Goal: Check status

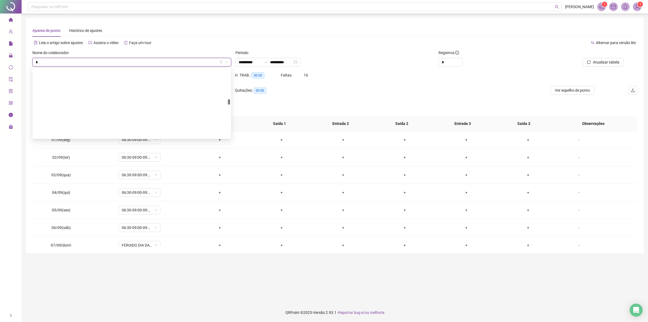
scroll to position [484, 0]
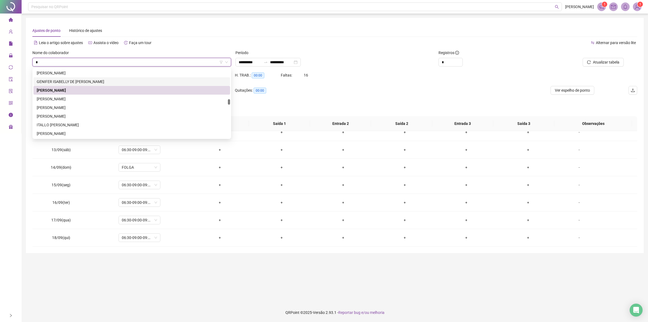
type input "**"
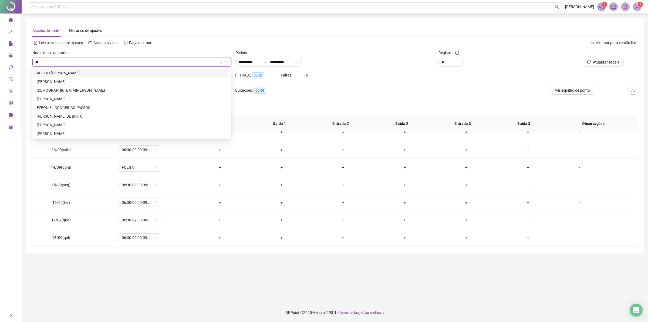
scroll to position [0, 0]
click at [56, 106] on div "EZEQUIEL CONCEICAO PASSOS" at bounding box center [132, 107] width 190 height 6
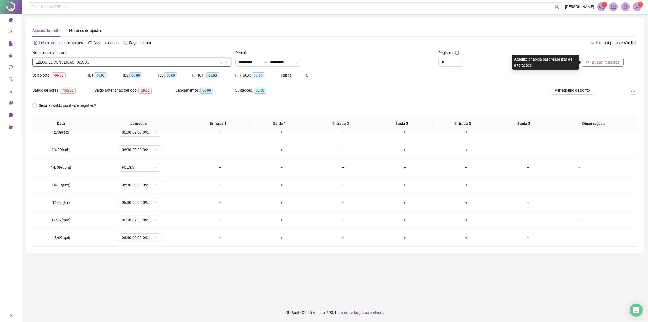
click at [598, 62] on span "Buscar registros" at bounding box center [606, 62] width 28 height 6
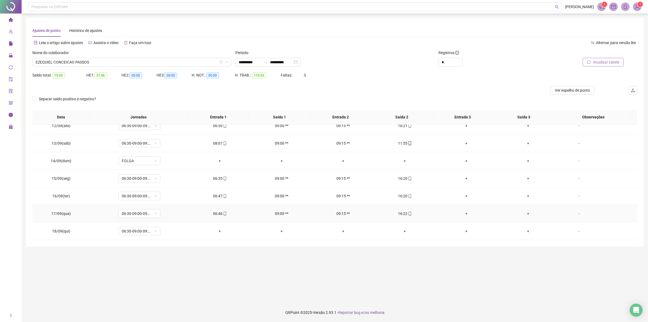
click at [223, 212] on icon "mobile" at bounding box center [225, 213] width 4 height 4
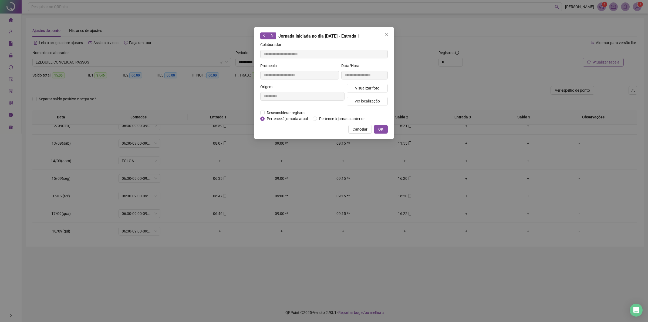
type input "**********"
click at [361, 84] on button "Visualizar foto" at bounding box center [367, 88] width 41 height 9
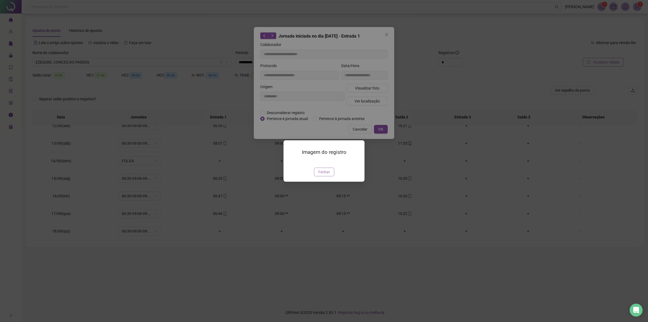
click at [320, 175] on span "Fechar" at bounding box center [324, 172] width 12 height 6
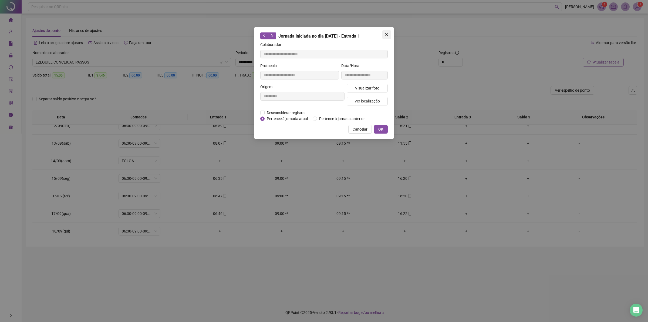
click at [385, 31] on button "Close" at bounding box center [386, 34] width 9 height 9
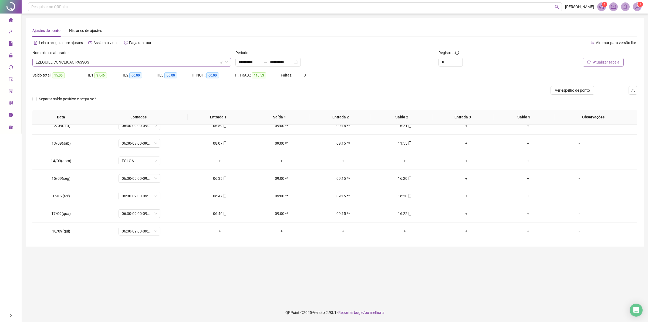
click at [128, 59] on span "EZEQUIEL CONCEICAO PASSOS" at bounding box center [132, 62] width 192 height 8
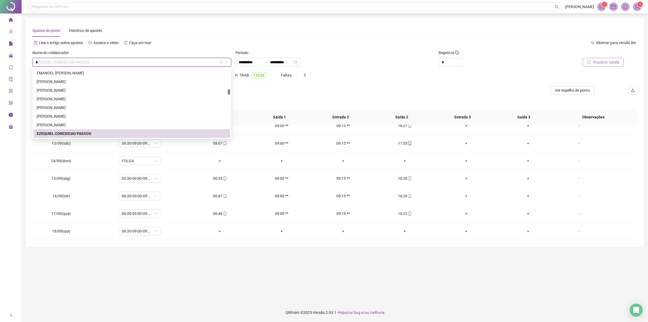
scroll to position [250, 0]
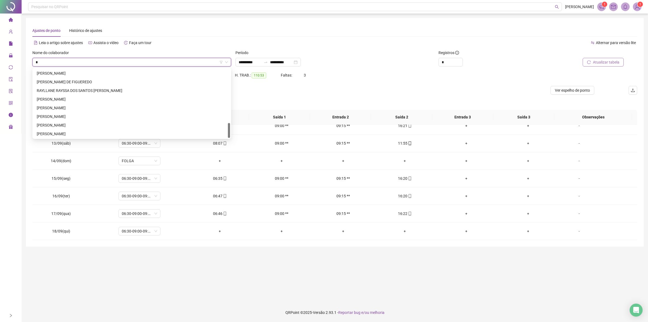
type input "**"
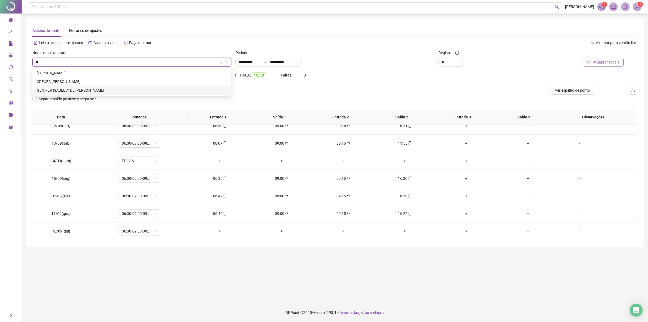
click at [101, 89] on div "GENIFER ISABELLY DE [PERSON_NAME]" at bounding box center [132, 90] width 190 height 6
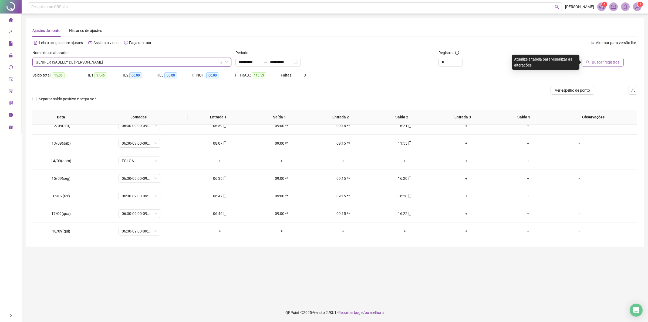
click at [617, 64] on span "Buscar registros" at bounding box center [606, 62] width 28 height 6
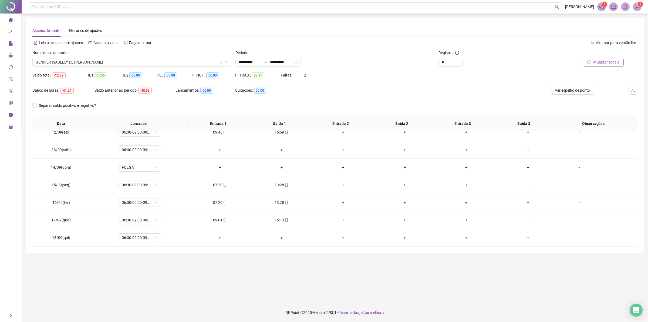
click at [608, 64] on span "Atualizar tabela" at bounding box center [606, 62] width 26 height 6
